Goal: Task Accomplishment & Management: Manage account settings

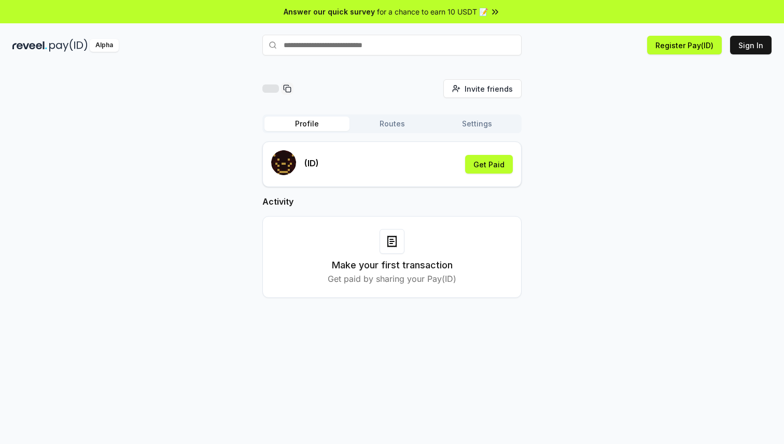
click at [401, 120] on button "Routes" at bounding box center [391, 124] width 85 height 15
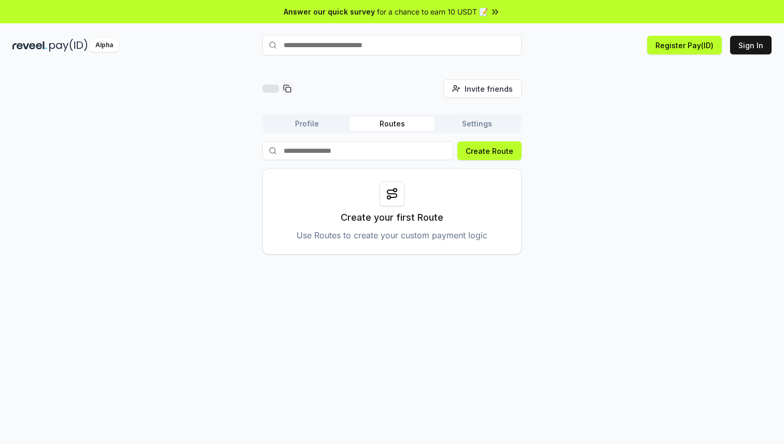
click at [473, 127] on button "Settings" at bounding box center [477, 124] width 85 height 15
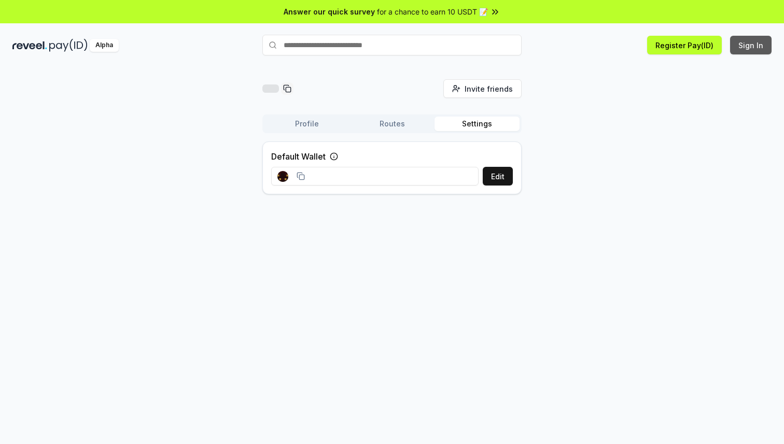
click at [751, 48] on button "Sign In" at bounding box center [750, 45] width 41 height 19
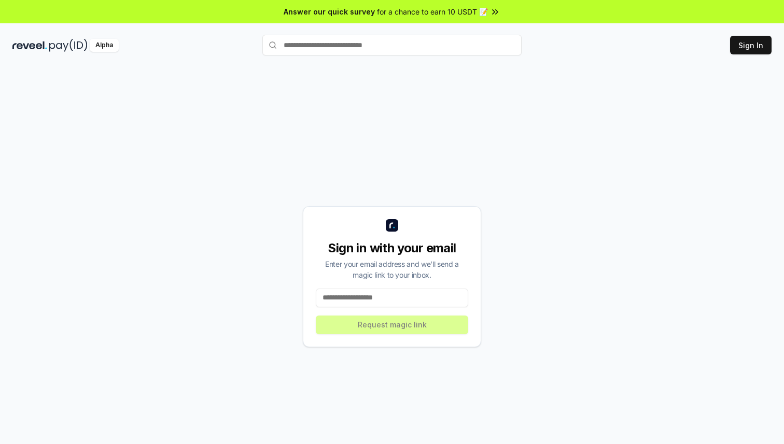
click at [342, 302] on input at bounding box center [392, 298] width 152 height 19
type input "**********"
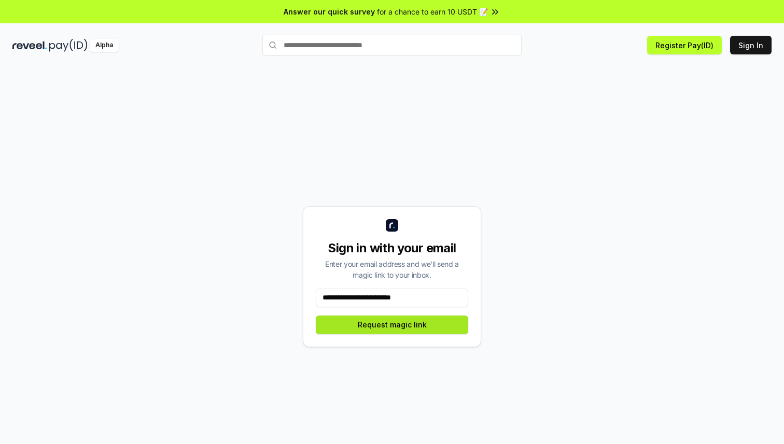
click at [361, 325] on button "Request magic link" at bounding box center [392, 325] width 152 height 19
